Goal: Transaction & Acquisition: Purchase product/service

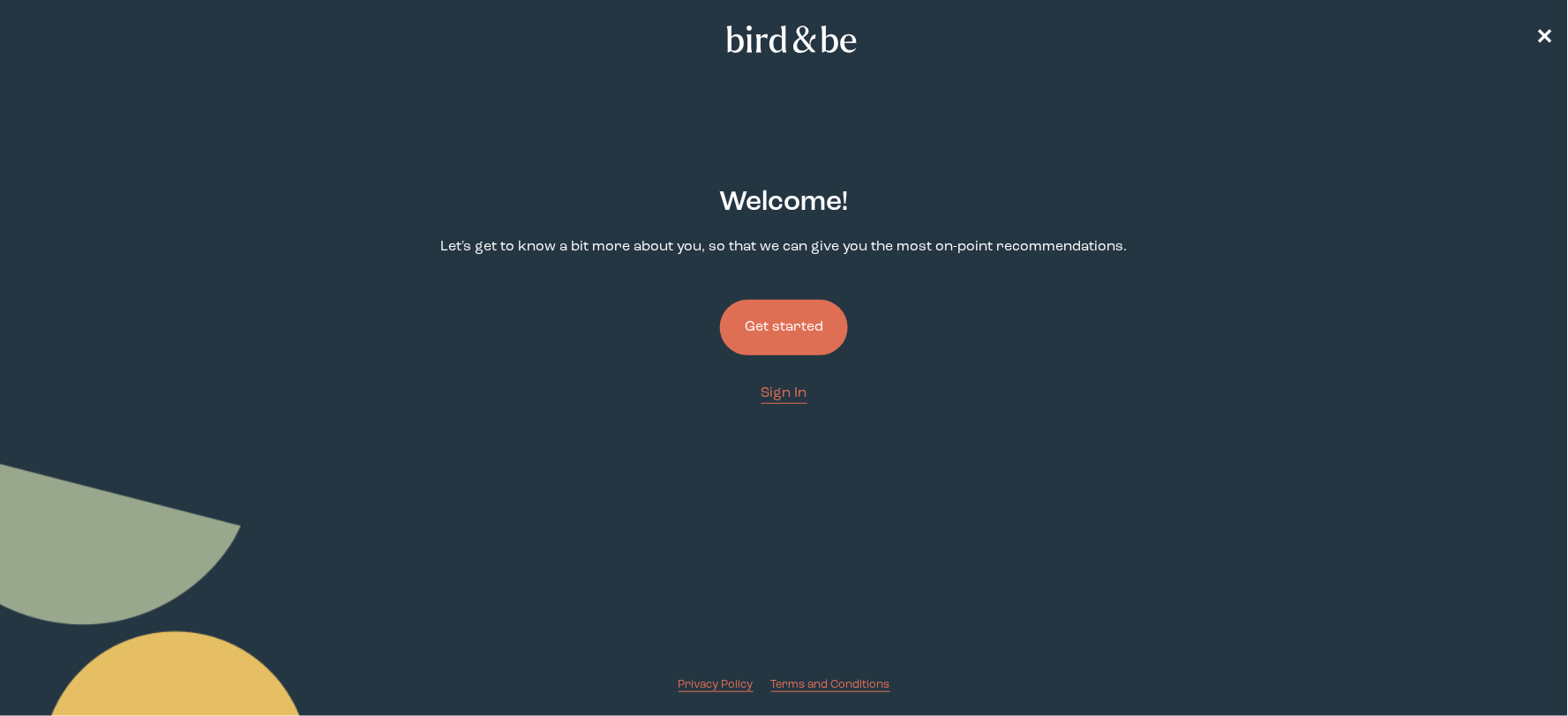
click at [752, 332] on button "Get started" at bounding box center [784, 328] width 128 height 56
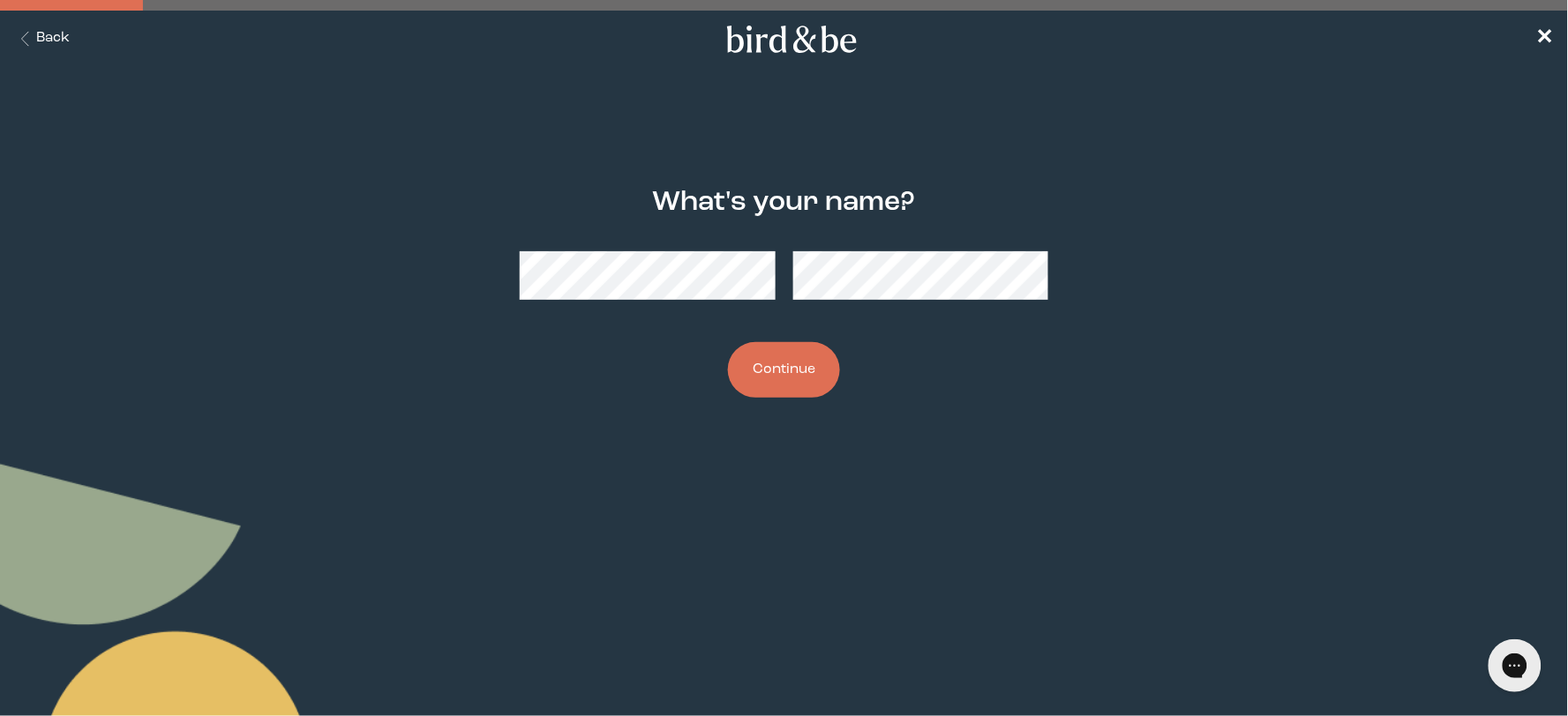
click at [812, 372] on button "Continue" at bounding box center [784, 371] width 112 height 56
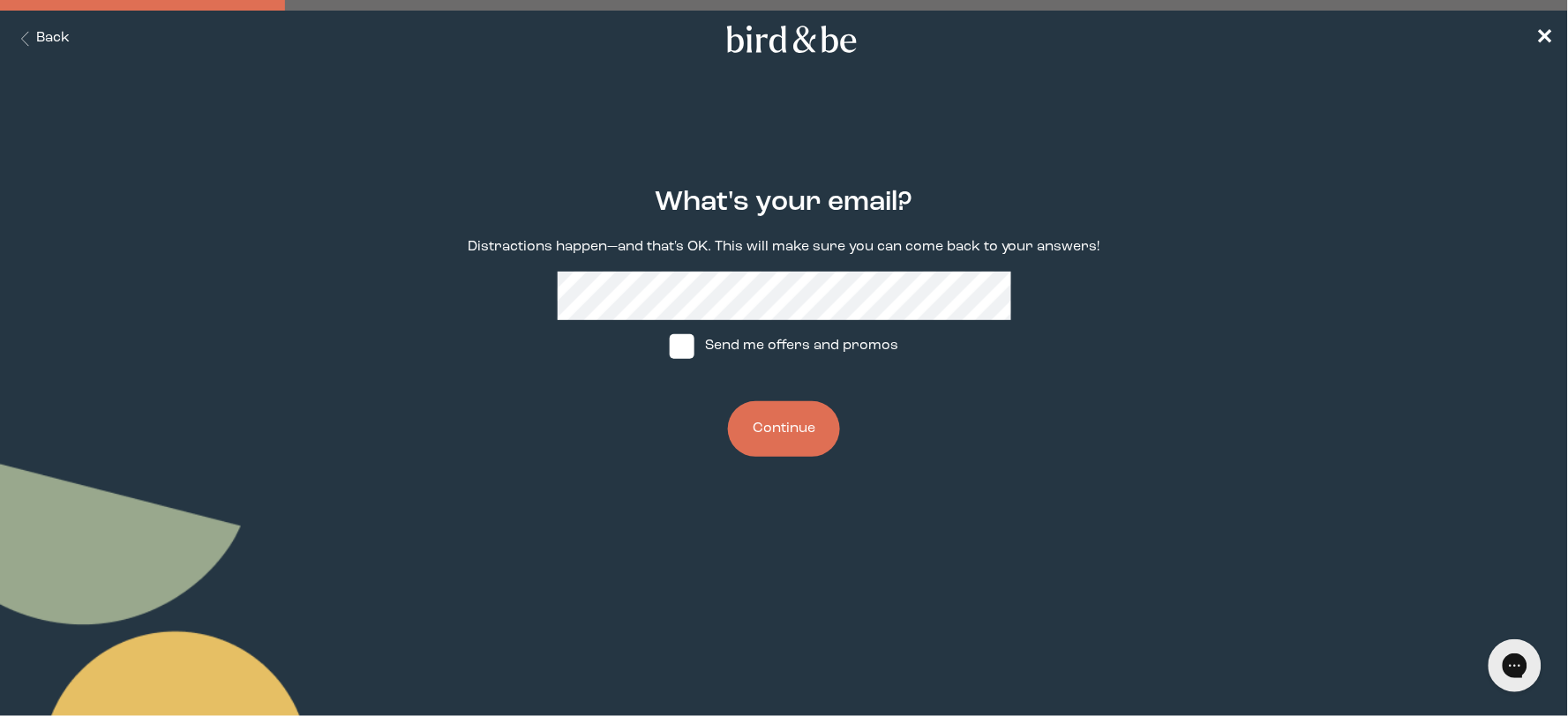
click at [686, 351] on span at bounding box center [682, 347] width 25 height 25
click at [670, 346] on input "Send me offers and promos" at bounding box center [669, 345] width 1 height 1
checkbox input "true"
click at [805, 447] on button "Continue" at bounding box center [784, 429] width 112 height 56
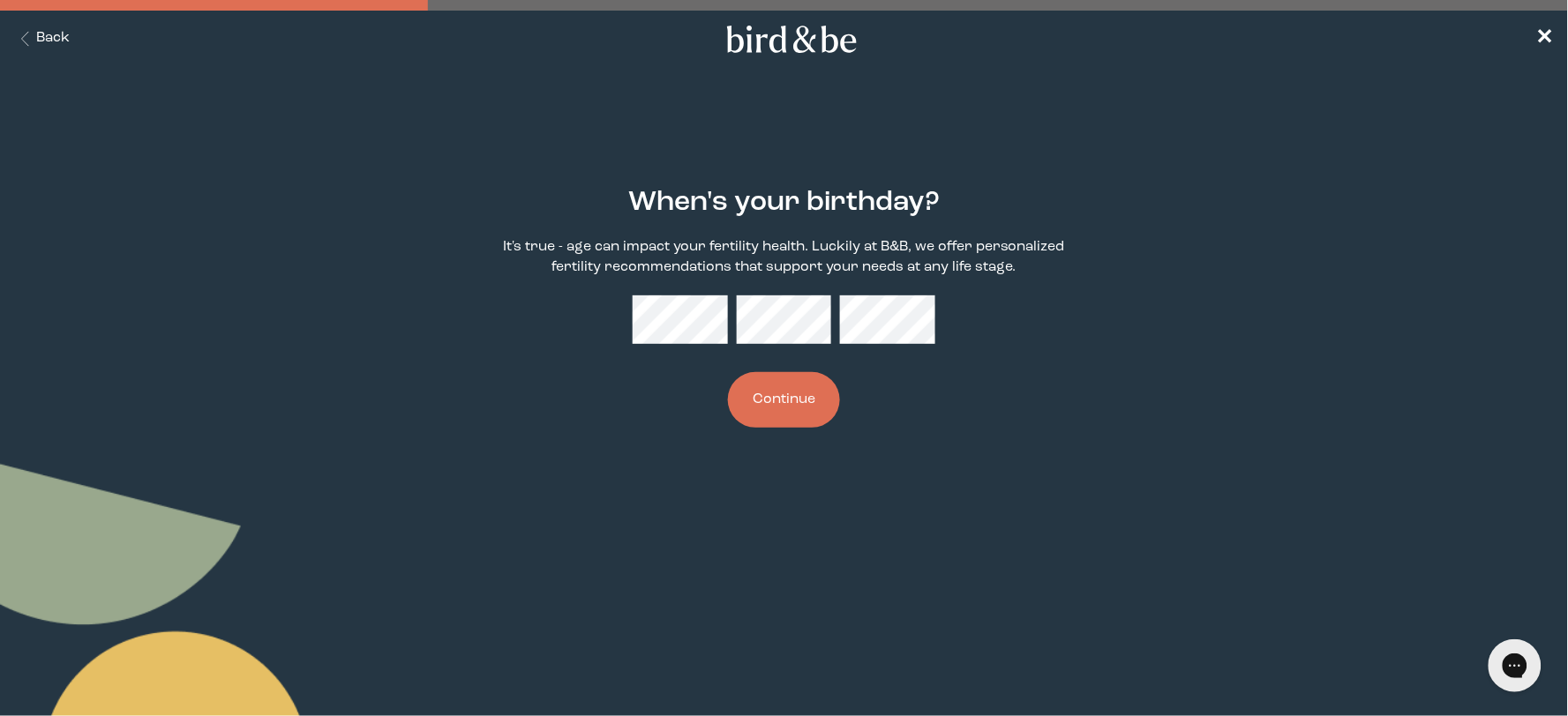
click at [785, 398] on button "Continue" at bounding box center [784, 400] width 112 height 56
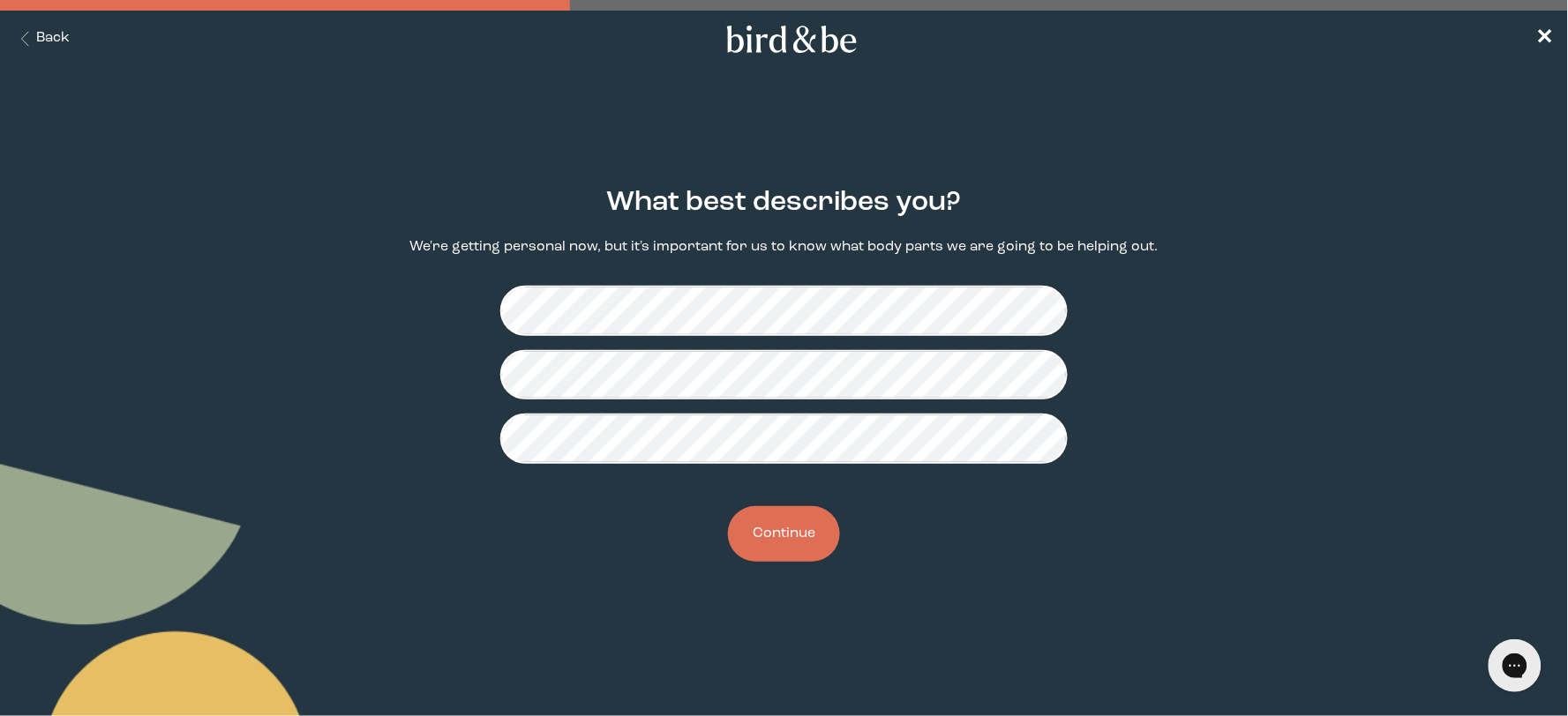
click at [787, 545] on button "Continue" at bounding box center [784, 535] width 112 height 56
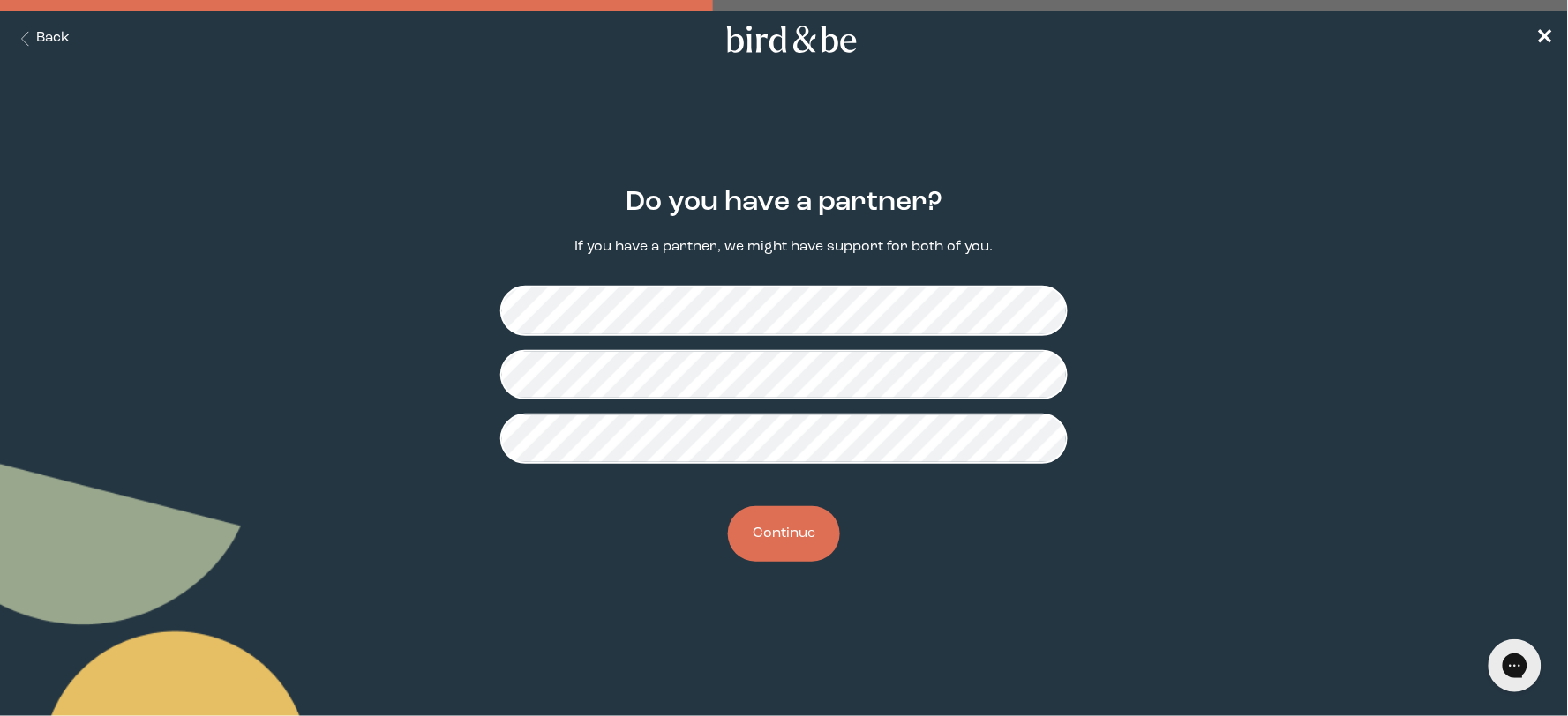
click at [794, 540] on button "Continue" at bounding box center [784, 535] width 112 height 56
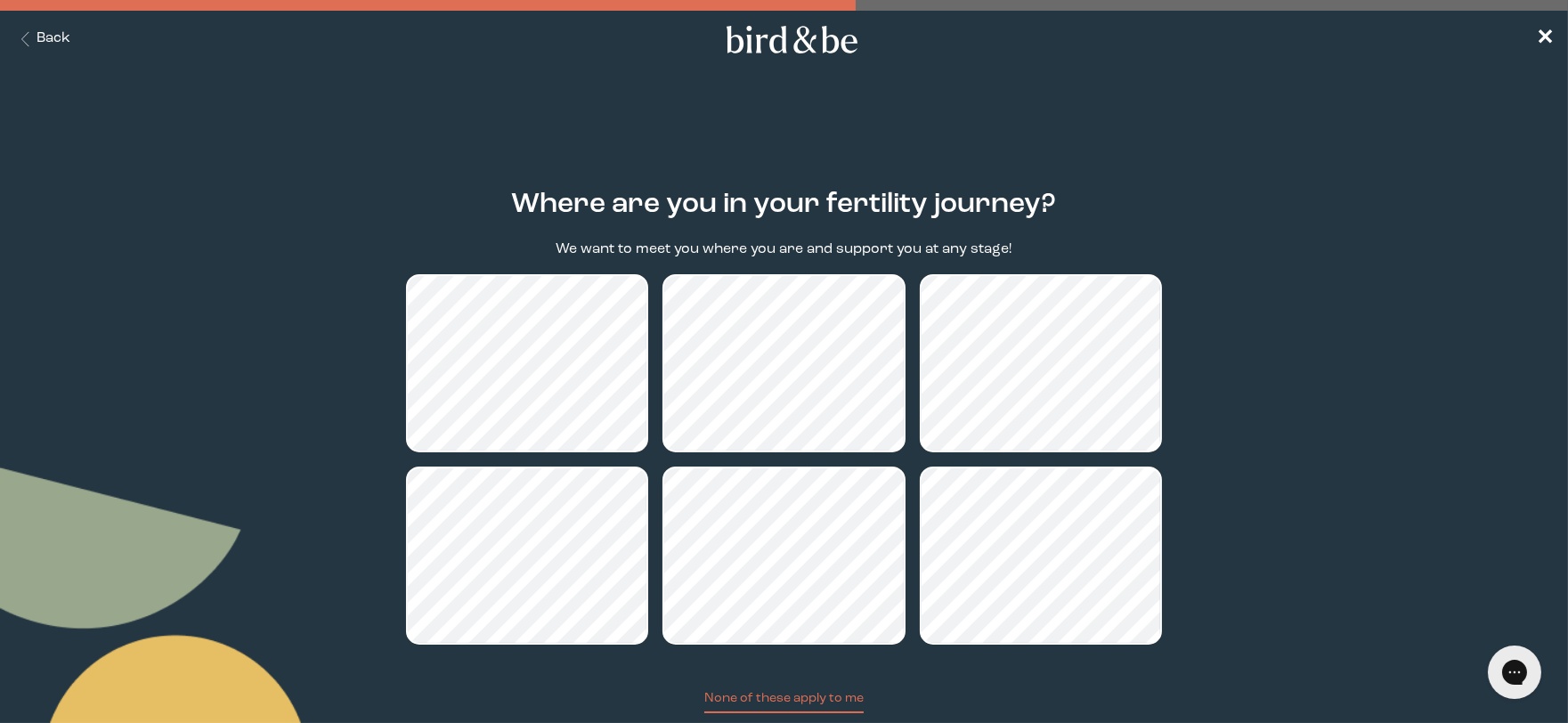
scroll to position [98, 0]
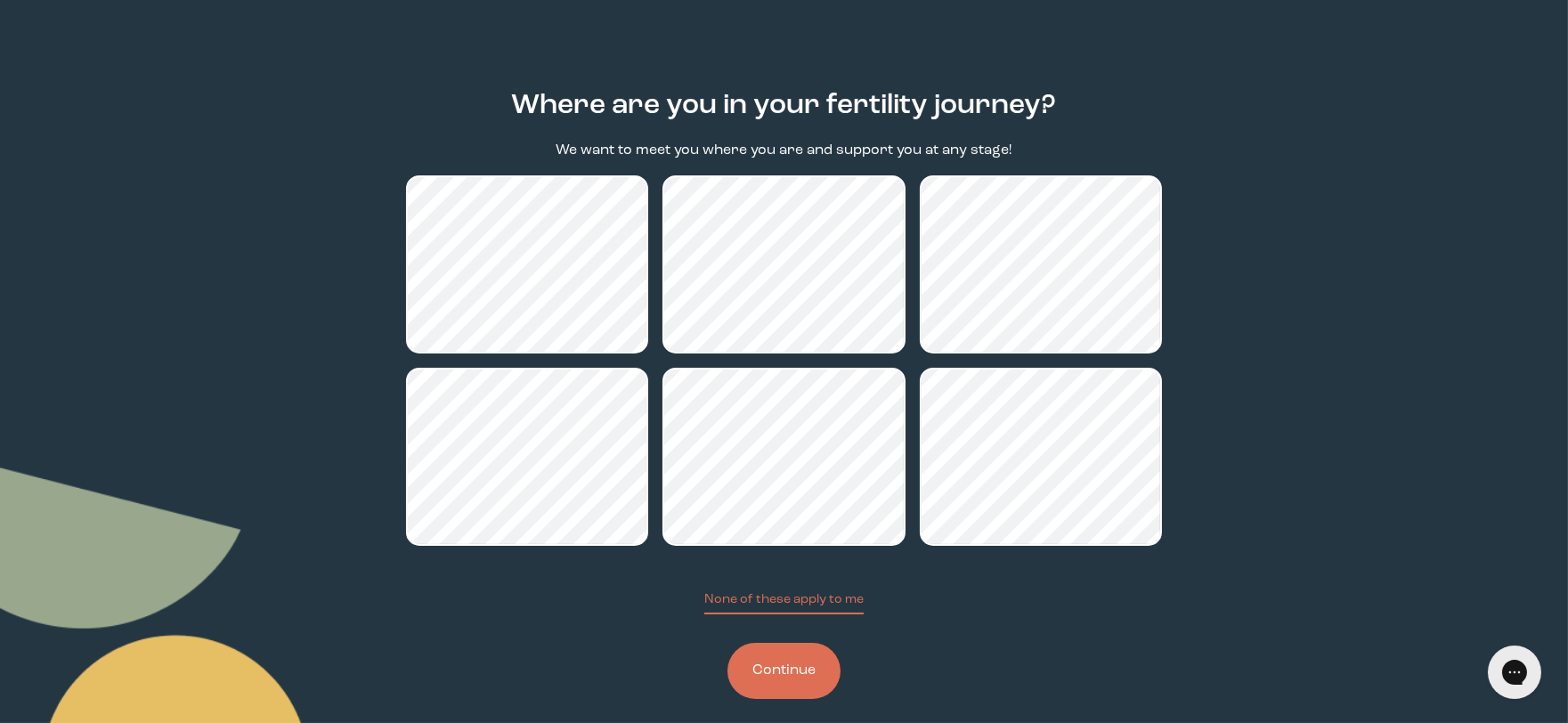
click at [797, 669] on button "Continue" at bounding box center [784, 671] width 113 height 57
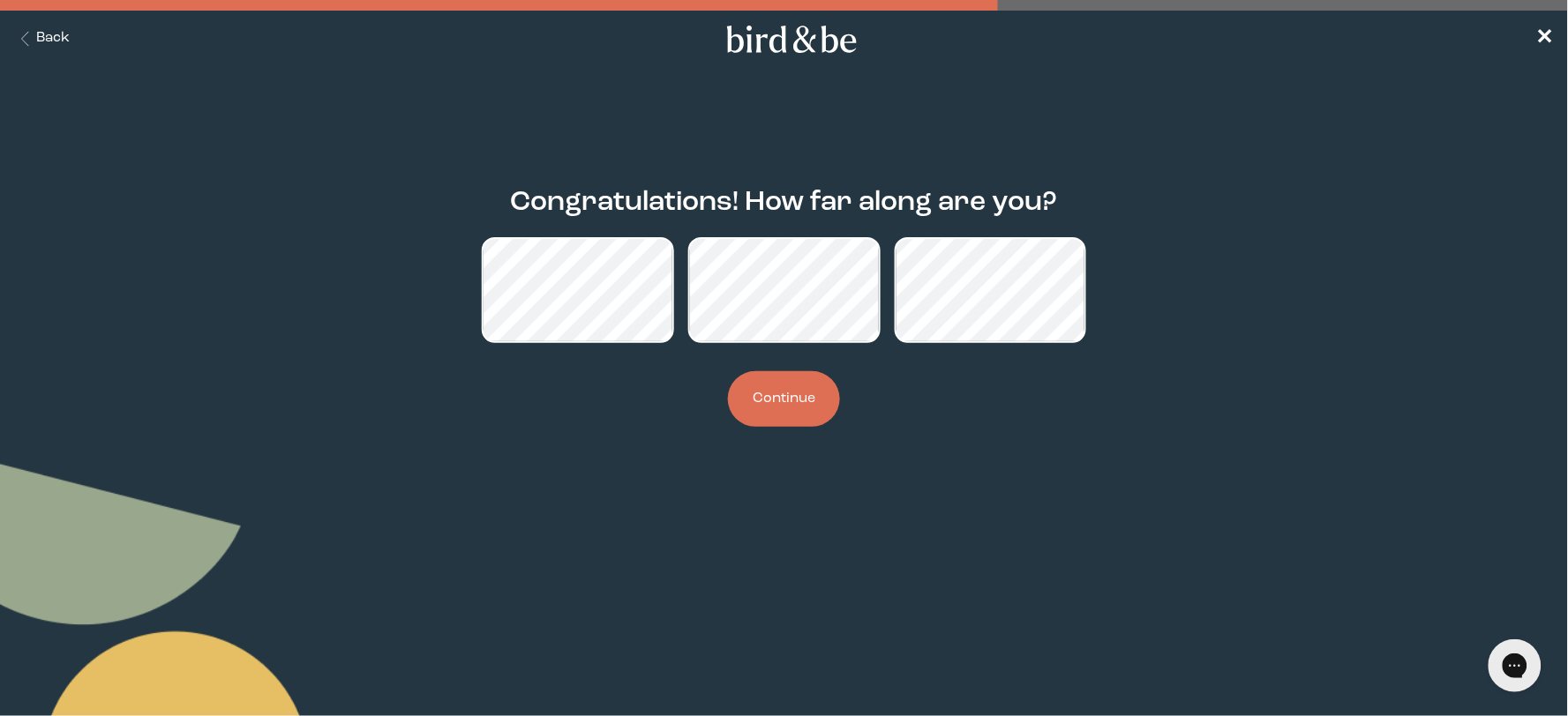
click at [785, 386] on button "Continue" at bounding box center [784, 399] width 112 height 56
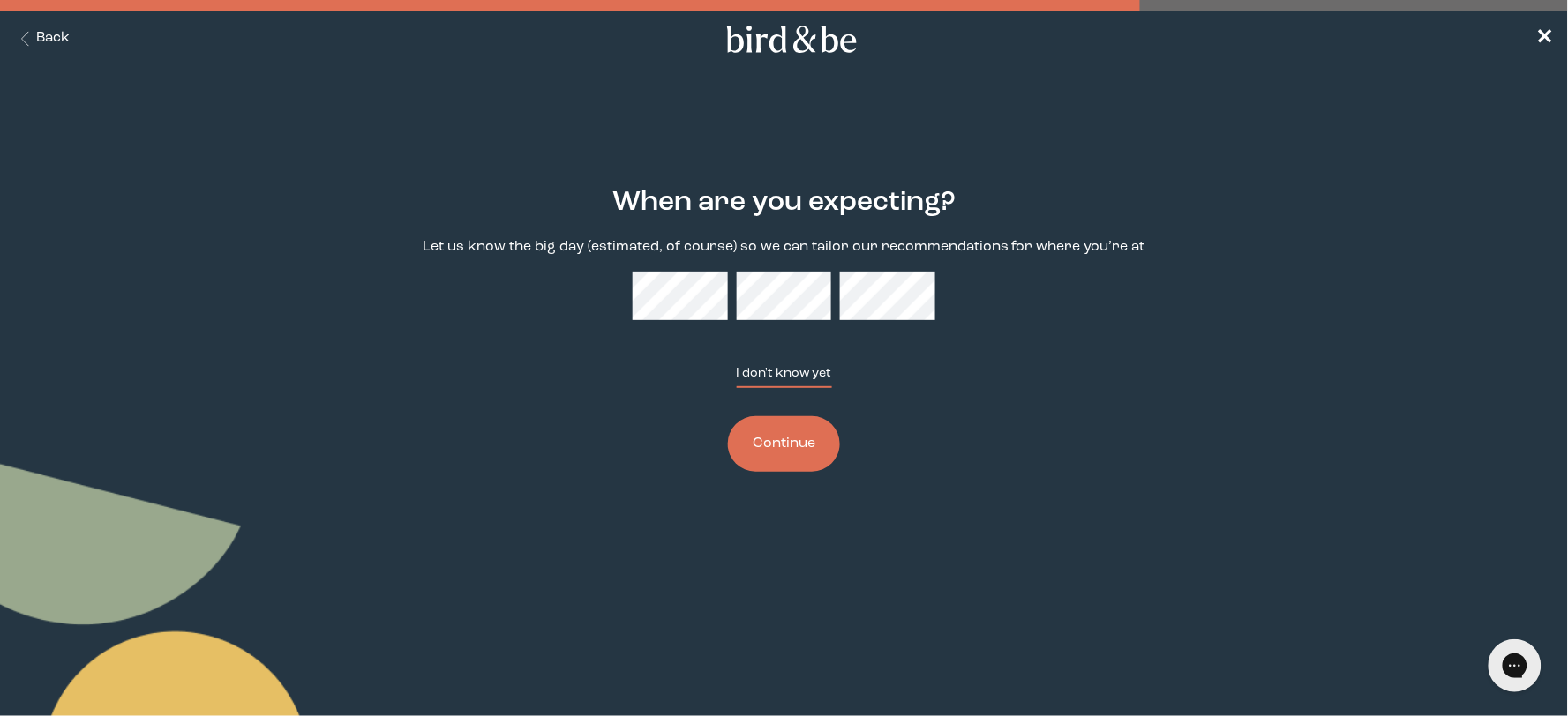
click at [782, 368] on button "I don't know yet" at bounding box center [784, 376] width 96 height 24
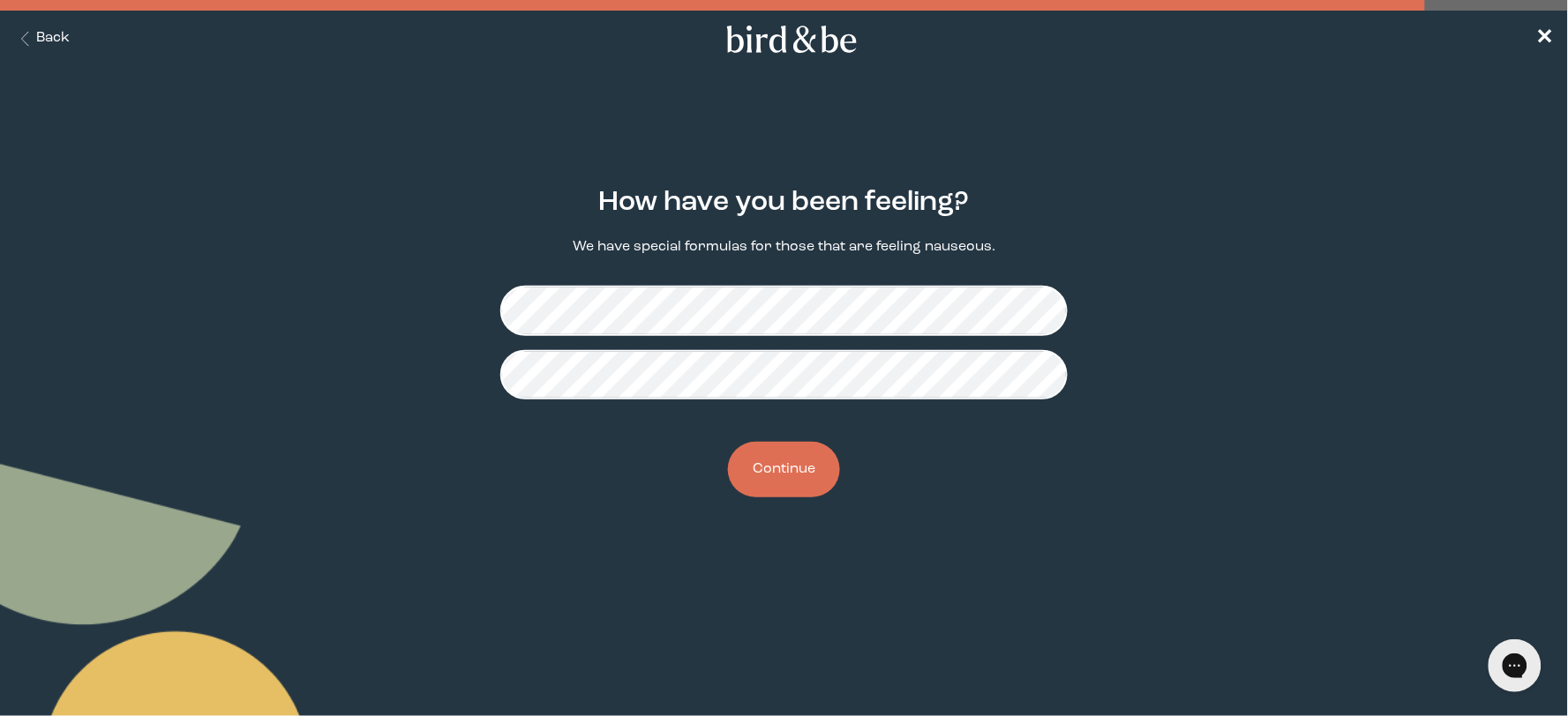
click at [808, 465] on button "Continue" at bounding box center [784, 470] width 112 height 56
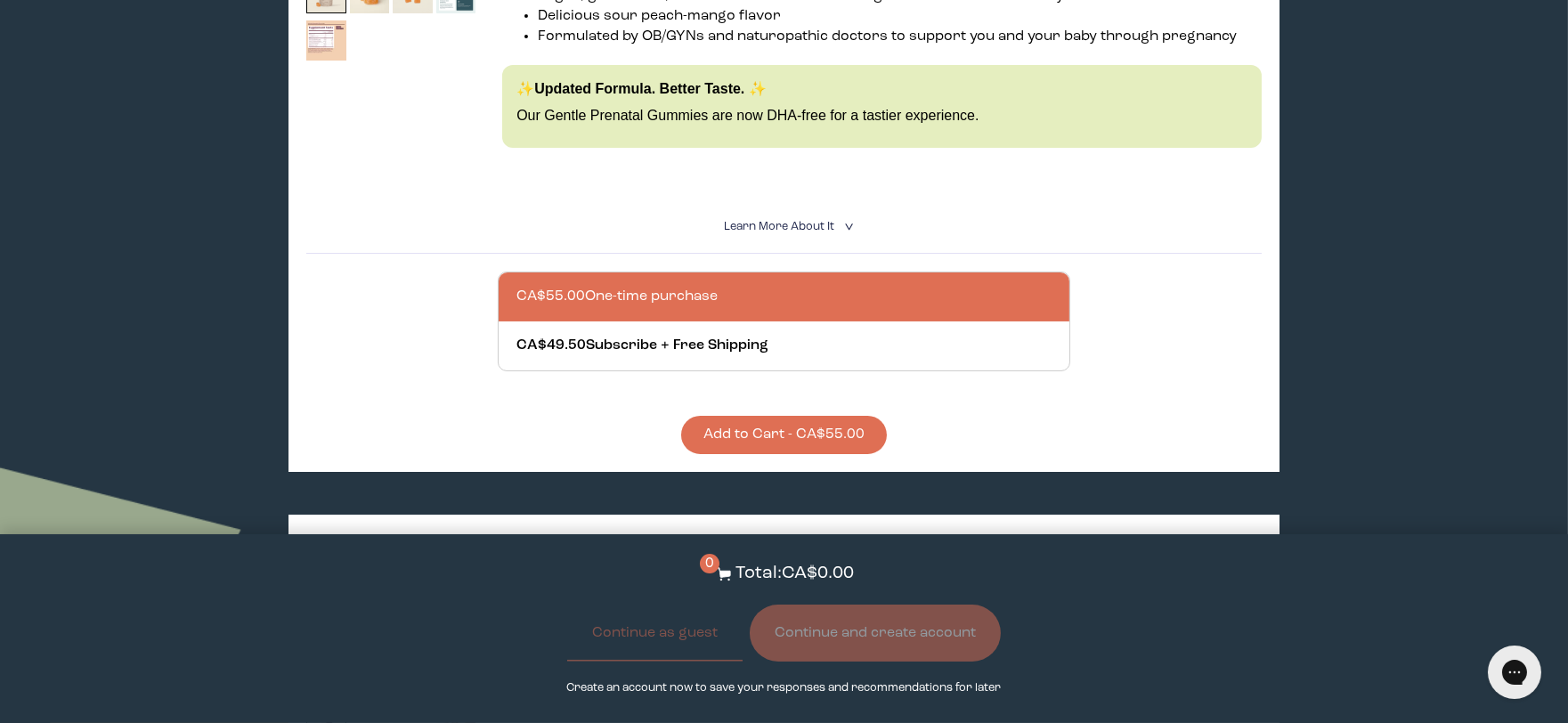
scroll to position [494, 0]
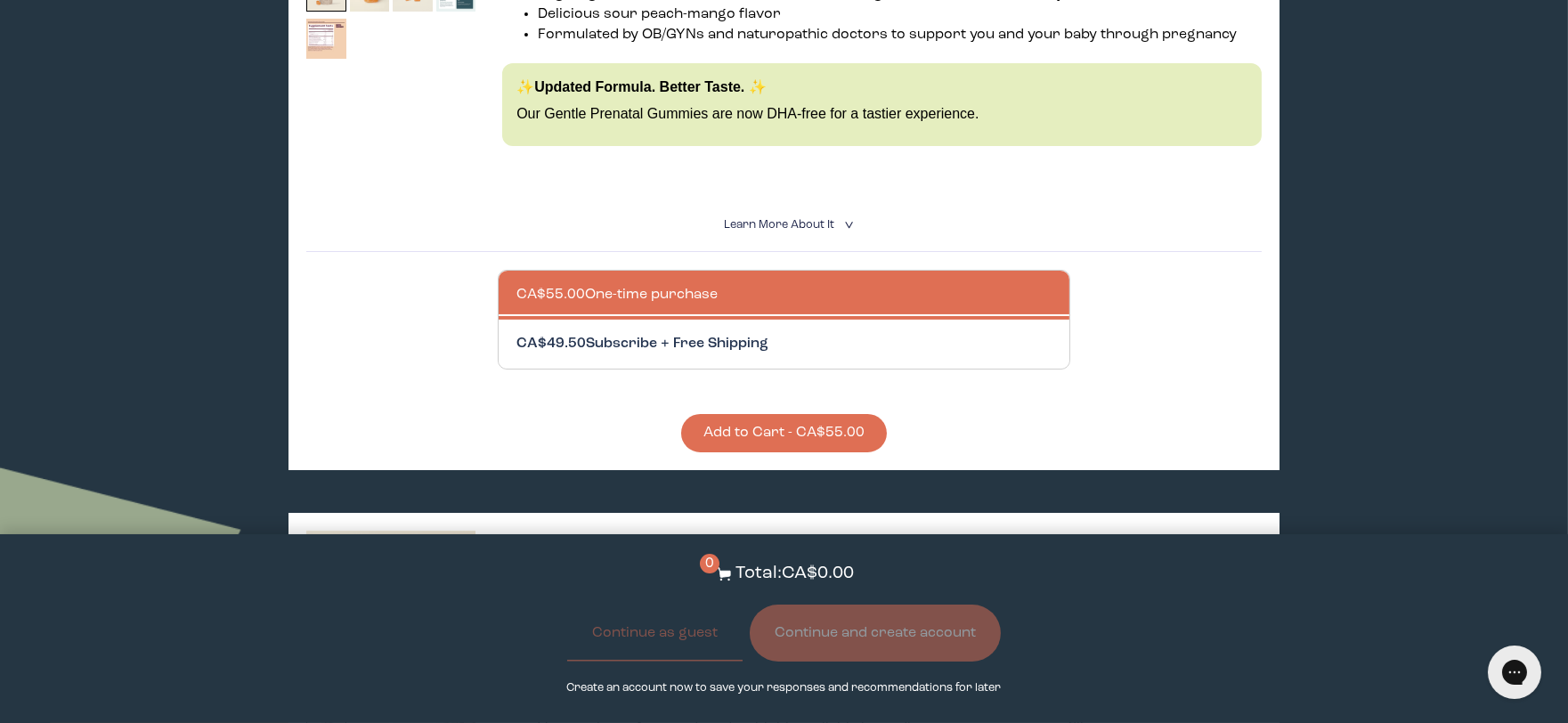
click at [670, 320] on div at bounding box center [802, 344] width 572 height 49
click at [516, 333] on input "CA$49.50 Subscribe + Free Shipping" at bounding box center [515, 333] width 1 height 1
radio input "true"
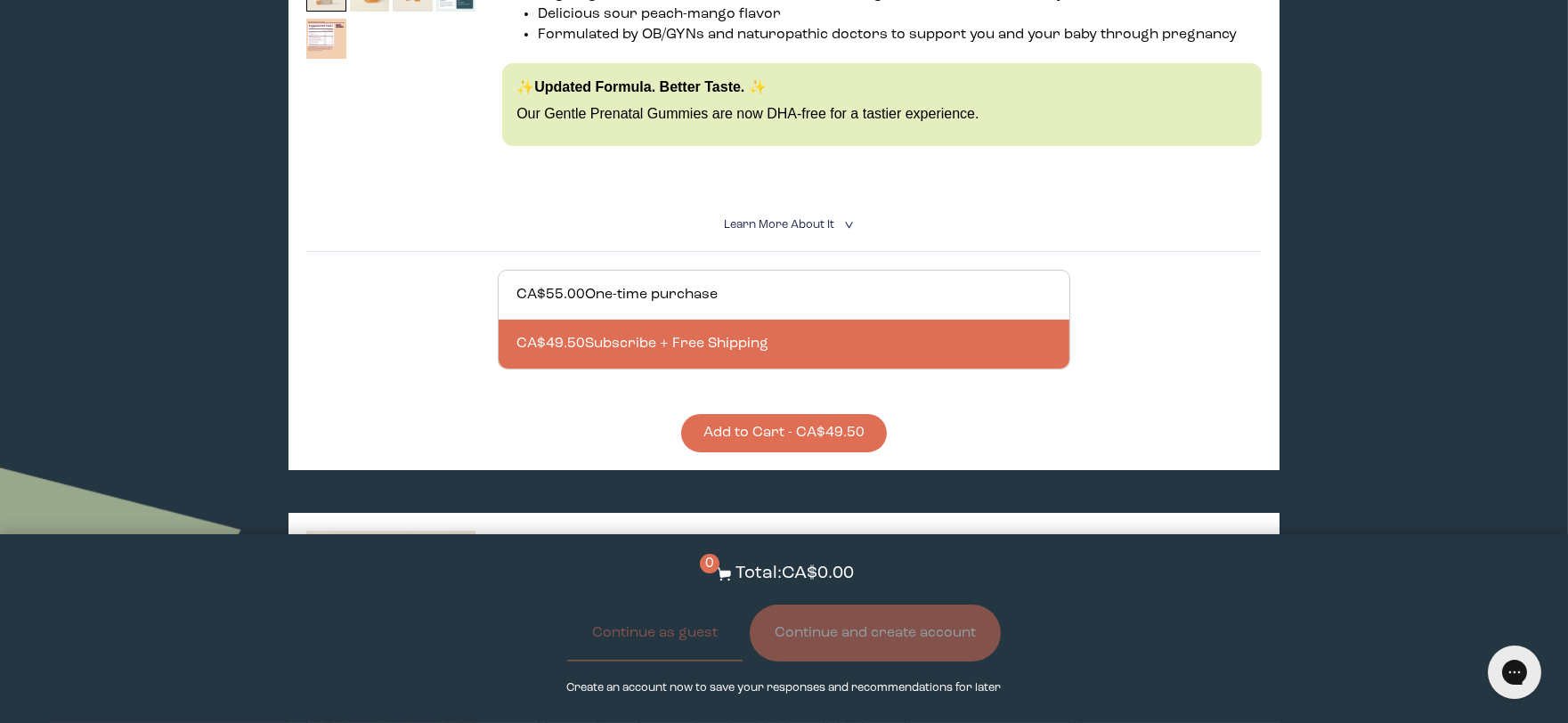
click at [784, 414] on button "Add to Cart - CA$49.50" at bounding box center [783, 433] width 205 height 38
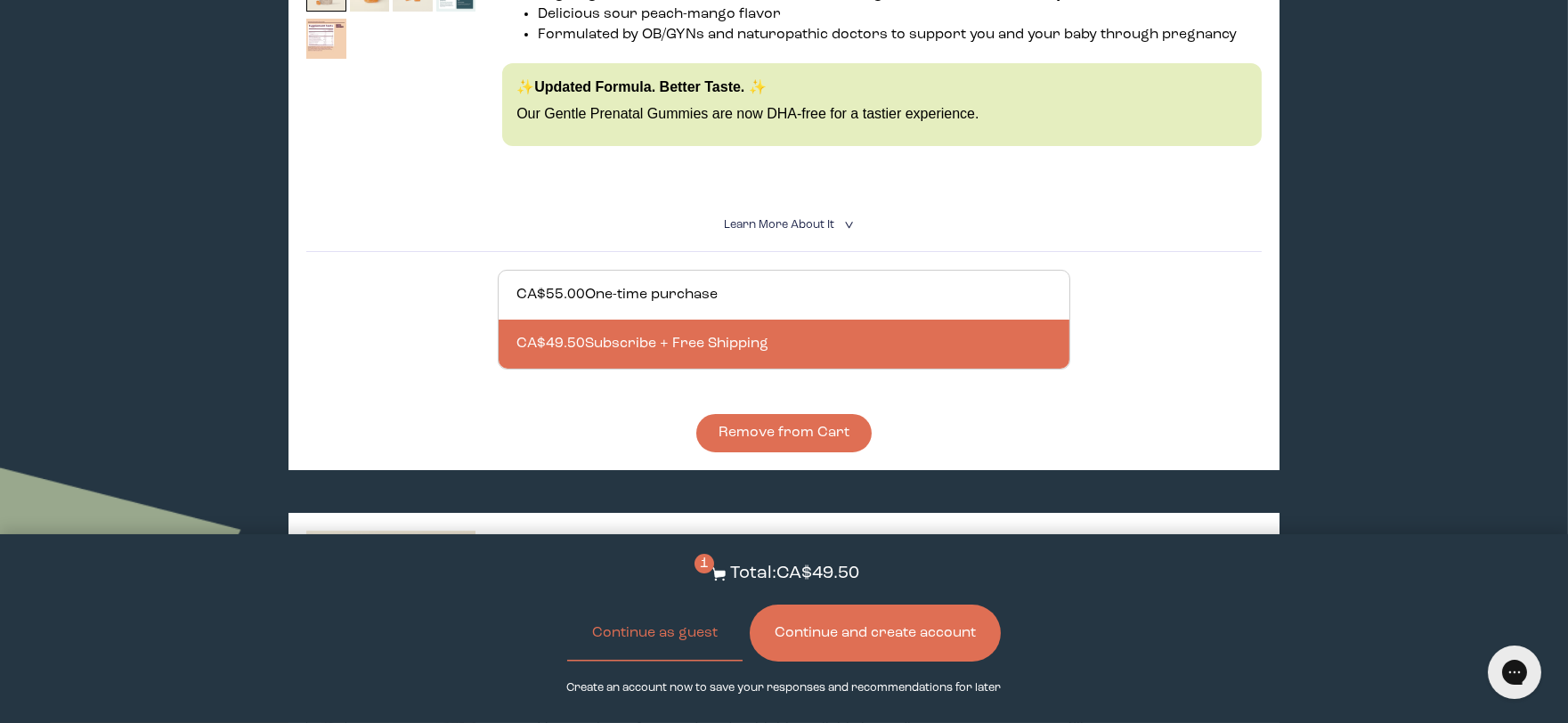
click at [878, 622] on button "Continue and create account" at bounding box center [876, 633] width 251 height 57
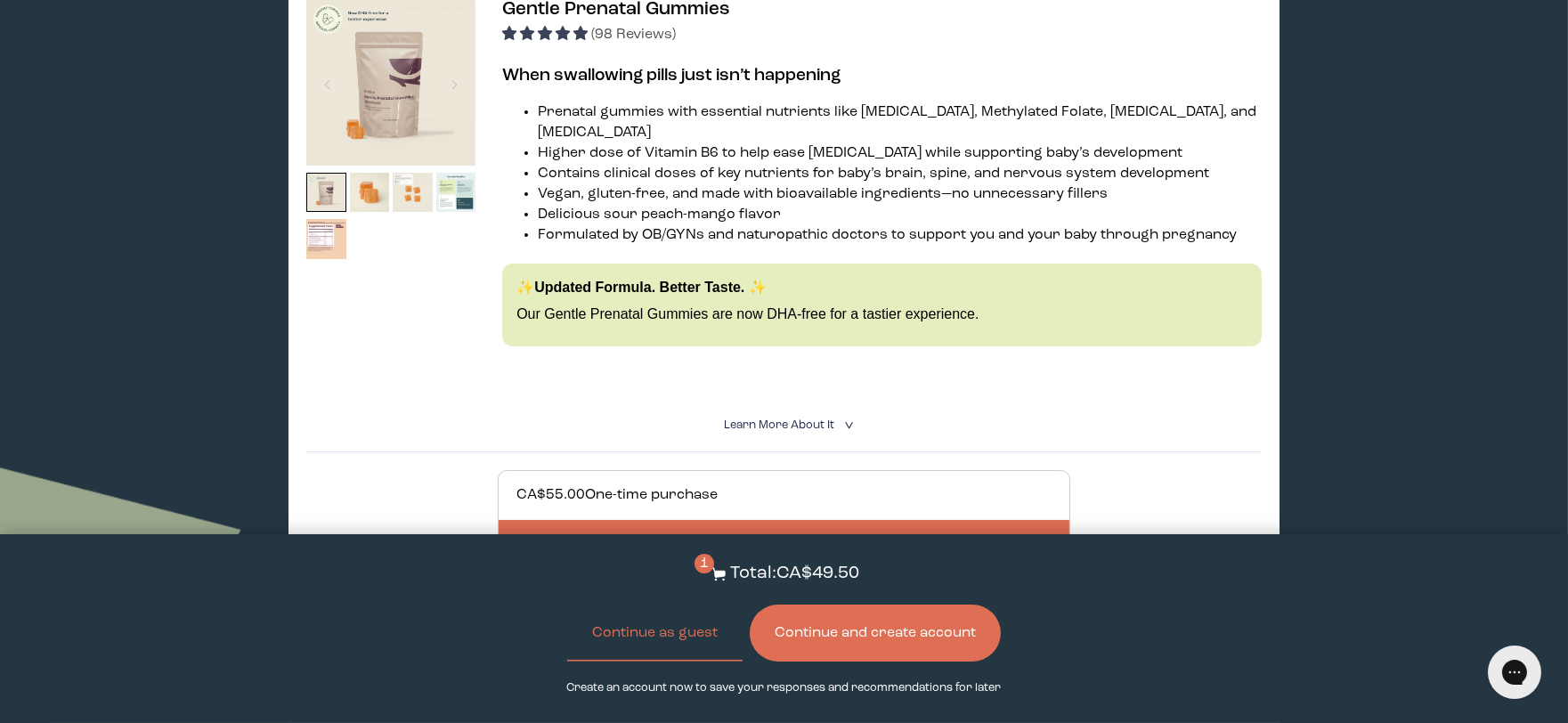
scroll to position [296, 0]
click at [867, 639] on button "Continue and create account" at bounding box center [876, 633] width 251 height 57
